Goal: Task Accomplishment & Management: Manage account settings

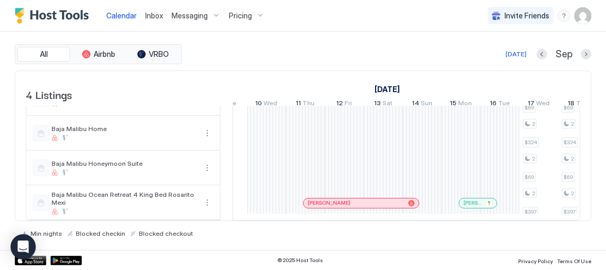
scroll to position [0, 925]
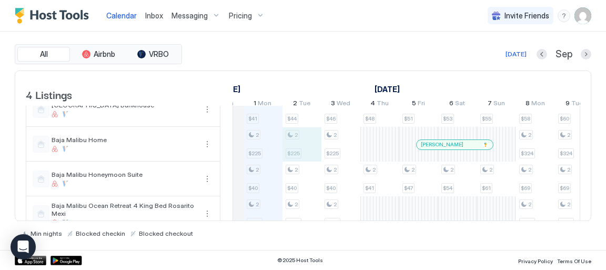
click at [321, 135] on div "2 $41 2 $225 2 $40 2 $350 2 $44 2 $225 2 $40 2 $350 2 $46 2 $225 2 $40 2 $350 2…" at bounding box center [613, 162] width 1908 height 138
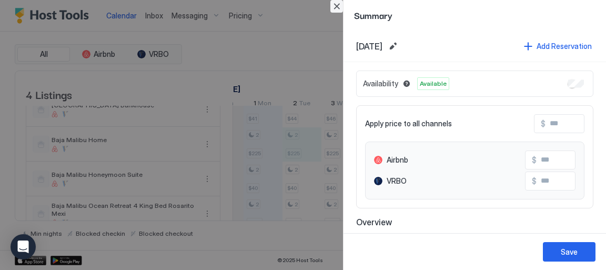
click at [333, 8] on button "Close" at bounding box center [337, 6] width 13 height 13
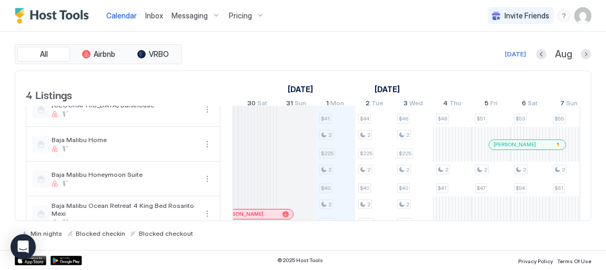
scroll to position [0, 457]
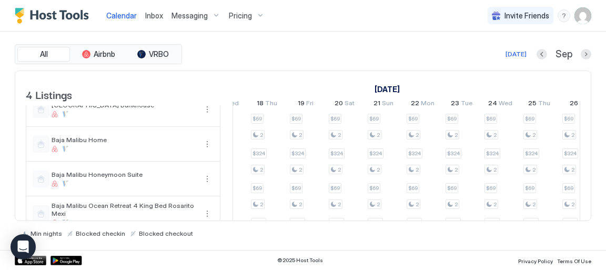
drag, startPoint x: 338, startPoint y: 217, endPoint x: 347, endPoint y: 230, distance: 16.2
click at [347, 230] on div "Min nights Blocked checkin Blocked checkout" at bounding box center [303, 229] width 577 height 16
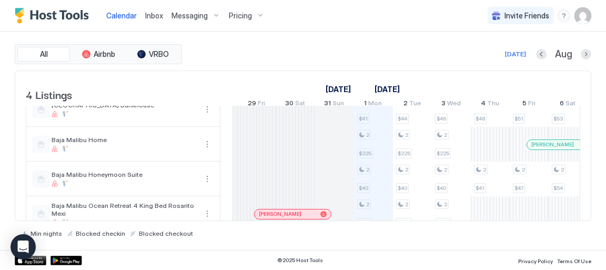
click at [234, 16] on span "Pricing" at bounding box center [240, 15] width 23 height 9
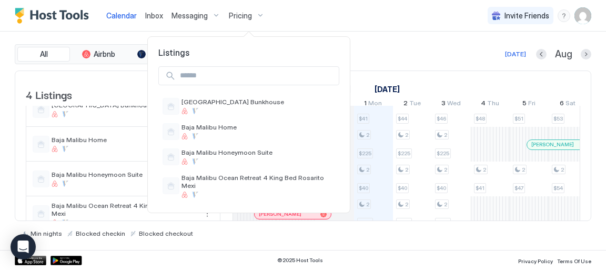
click at [245, 15] on div at bounding box center [303, 135] width 606 height 270
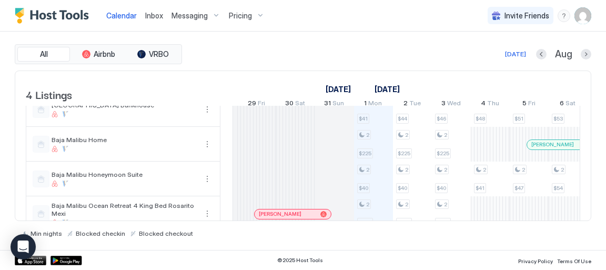
click at [260, 16] on div "Pricing" at bounding box center [247, 16] width 44 height 18
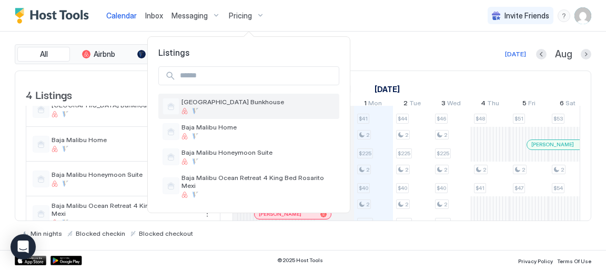
click at [233, 102] on span "[GEOGRAPHIC_DATA] Bunkhouse" at bounding box center [259, 102] width 154 height 8
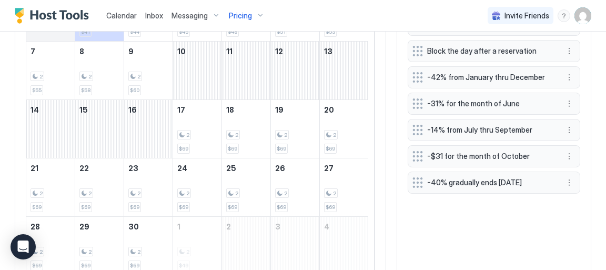
scroll to position [383, 0]
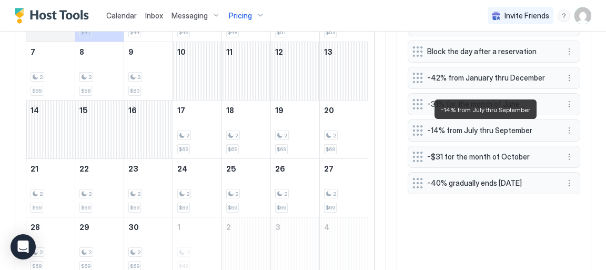
click at [466, 128] on span "-14% from July thru September" at bounding box center [489, 130] width 125 height 9
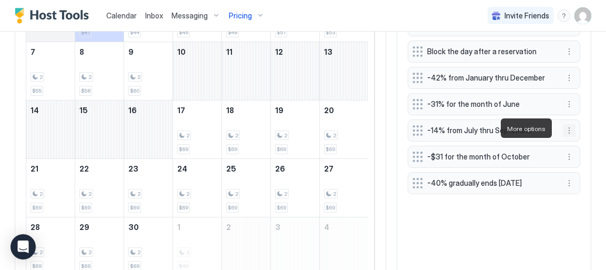
click at [566, 131] on button "More options" at bounding box center [569, 130] width 13 height 13
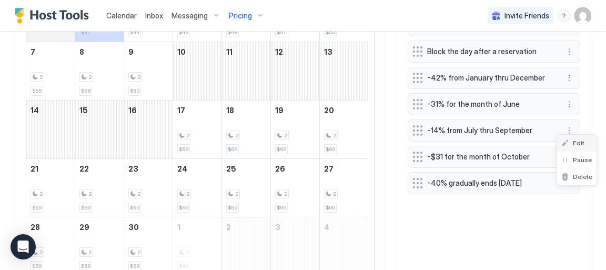
click at [574, 145] on span "Edit" at bounding box center [579, 143] width 12 height 8
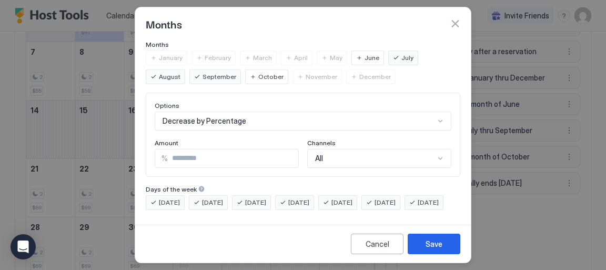
scroll to position [91, 0]
click at [424, 247] on button "Save" at bounding box center [434, 244] width 53 height 21
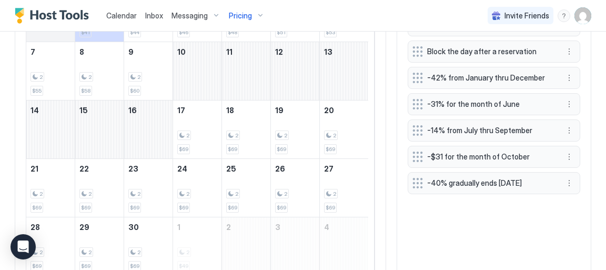
click at [259, 12] on div "Pricing" at bounding box center [247, 16] width 44 height 18
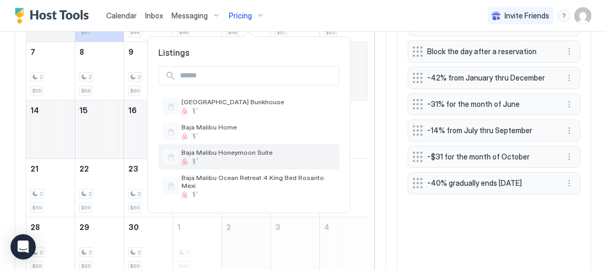
click at [237, 150] on span "Baja Malibu Honeymoon Suite" at bounding box center [259, 152] width 154 height 8
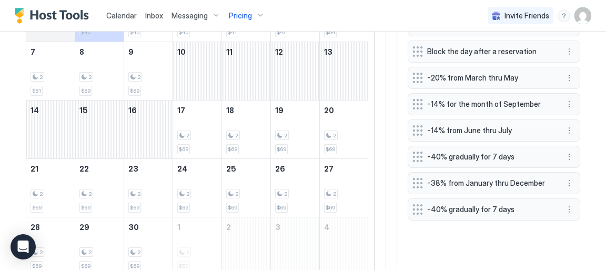
click at [242, 17] on span "Pricing" at bounding box center [240, 15] width 23 height 9
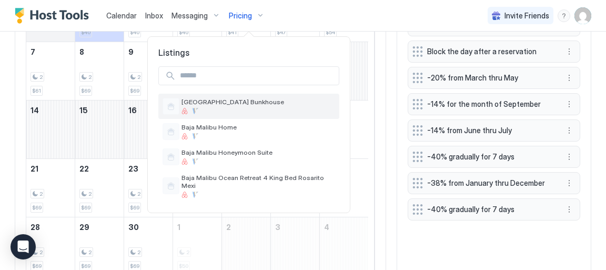
click at [254, 102] on span "[GEOGRAPHIC_DATA] Bunkhouse" at bounding box center [259, 102] width 154 height 8
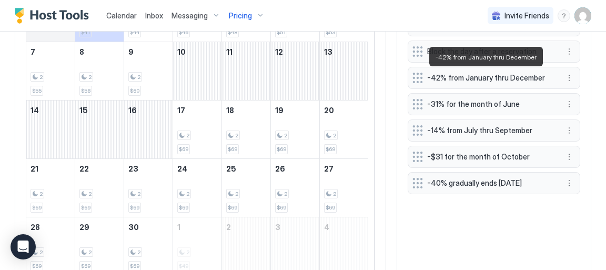
click at [490, 77] on span "-42% from January thru December" at bounding box center [489, 77] width 125 height 9
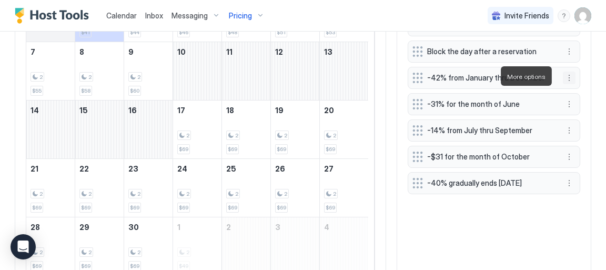
click at [563, 77] on button "More options" at bounding box center [569, 78] width 13 height 13
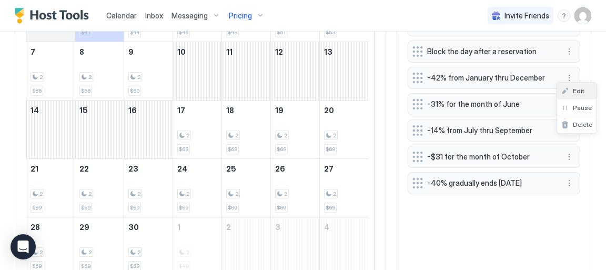
click at [576, 93] on span "Edit" at bounding box center [579, 91] width 12 height 8
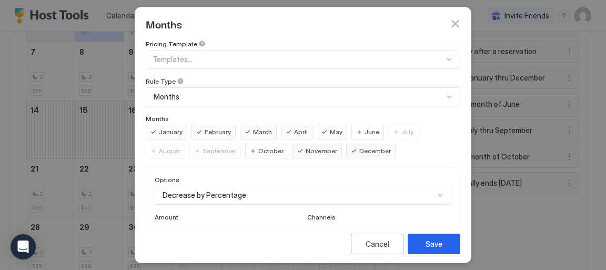
click at [276, 157] on div "Pricing Template Templates... Rule Type Months Months January February March Ap…" at bounding box center [303, 162] width 315 height 244
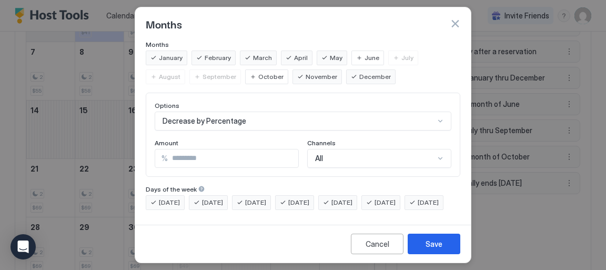
scroll to position [91, 0]
click at [434, 244] on div "Save" at bounding box center [434, 243] width 17 height 11
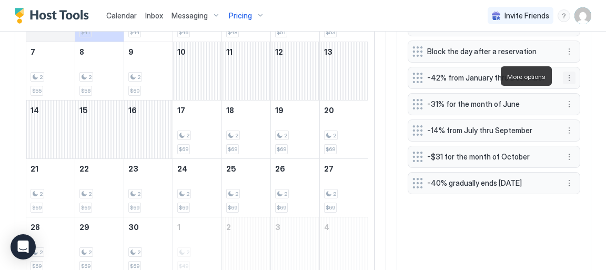
click at [563, 77] on button "More options" at bounding box center [569, 78] width 13 height 13
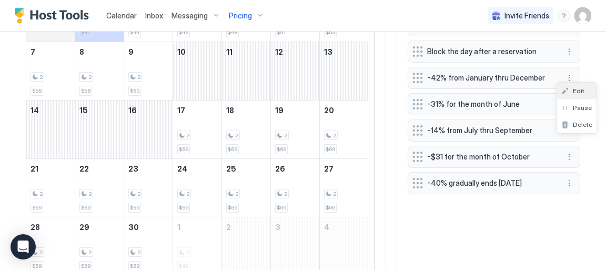
click at [580, 89] on span "Edit" at bounding box center [579, 91] width 12 height 8
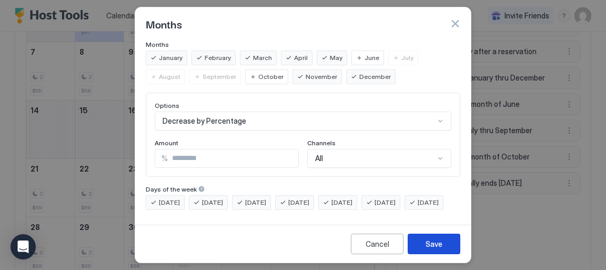
click at [426, 248] on div "Save" at bounding box center [434, 243] width 17 height 11
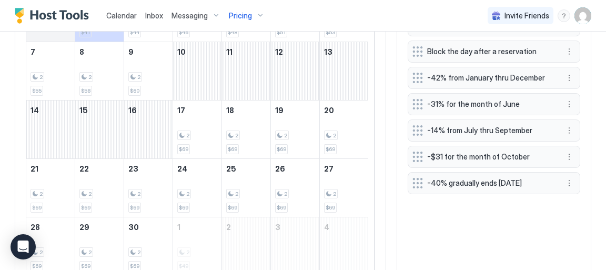
drag, startPoint x: 481, startPoint y: 78, endPoint x: 585, endPoint y: 91, distance: 104.9
click at [565, 100] on button "More options" at bounding box center [569, 104] width 13 height 13
click at [581, 118] on span "Edit" at bounding box center [579, 117] width 12 height 8
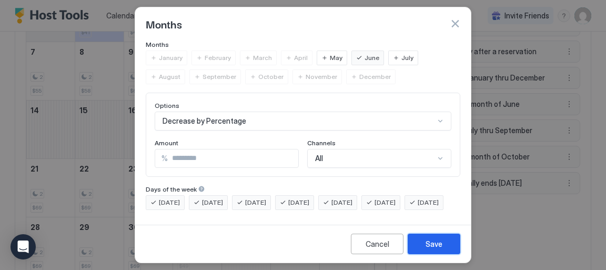
click at [446, 240] on button "Save" at bounding box center [434, 244] width 53 height 21
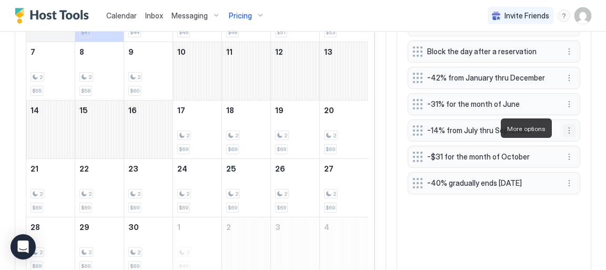
click at [563, 130] on button "More options" at bounding box center [569, 130] width 13 height 13
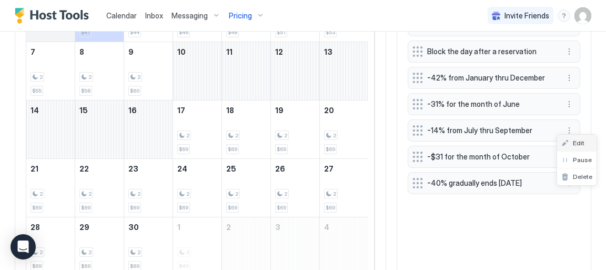
click at [580, 143] on span "Edit" at bounding box center [579, 143] width 12 height 8
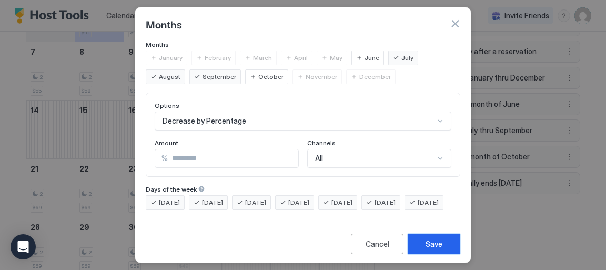
click at [441, 244] on div "Save" at bounding box center [434, 243] width 17 height 11
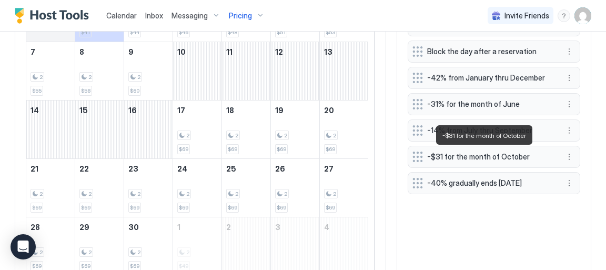
click at [494, 156] on span "-$31 for the month of October" at bounding box center [489, 156] width 125 height 9
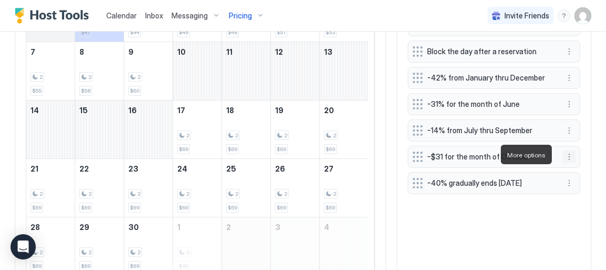
click at [565, 156] on button "More options" at bounding box center [569, 157] width 13 height 13
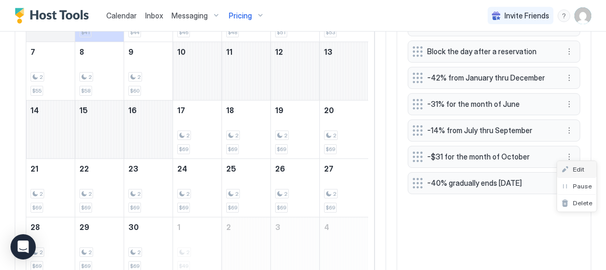
click at [579, 171] on span "Edit" at bounding box center [579, 169] width 12 height 8
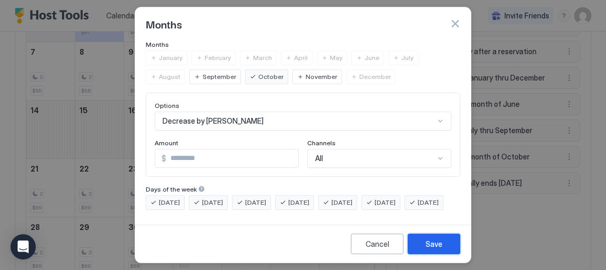
click at [438, 241] on div "Save" at bounding box center [434, 243] width 17 height 11
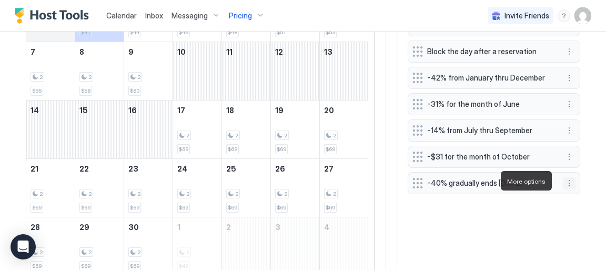
click at [564, 180] on button "More options" at bounding box center [569, 183] width 13 height 13
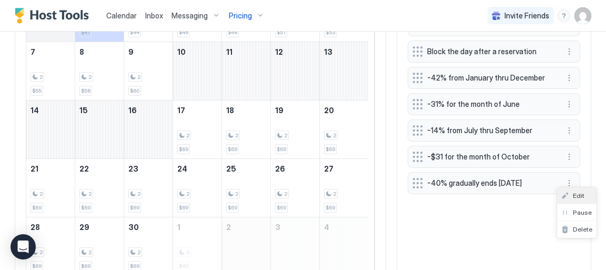
click at [581, 194] on span "Edit" at bounding box center [579, 196] width 12 height 8
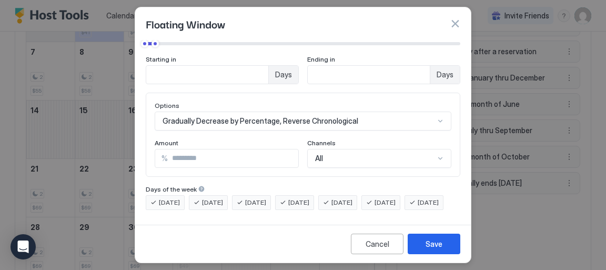
scroll to position [102, 0]
click at [435, 244] on div "Save" at bounding box center [434, 243] width 17 height 11
